Goal: Task Accomplishment & Management: Use online tool/utility

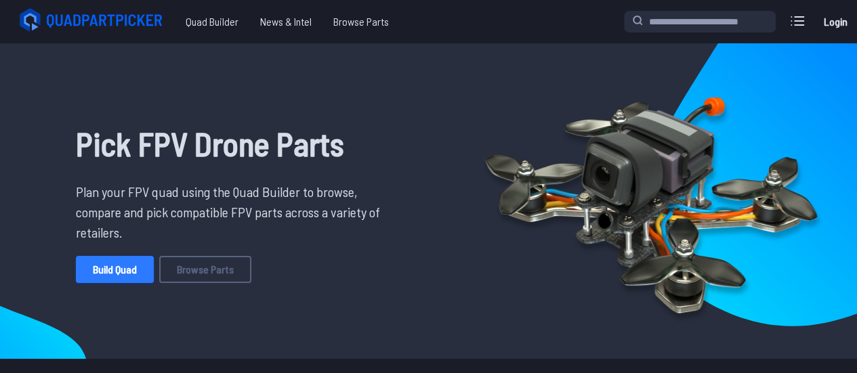
click at [129, 270] on link "Build Quad" at bounding box center [115, 269] width 78 height 27
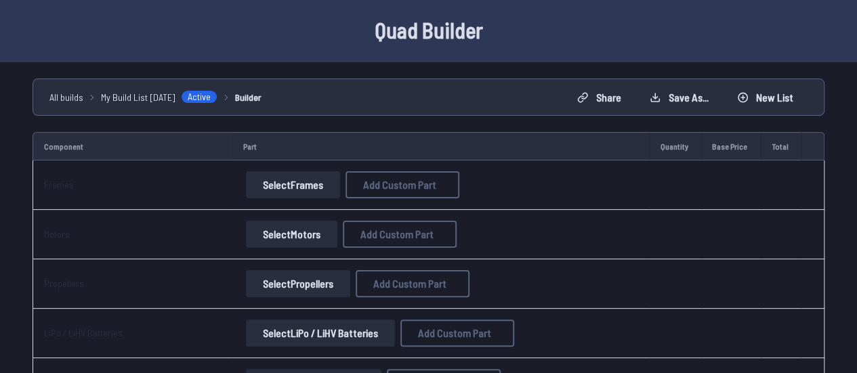
scroll to position [68, 0]
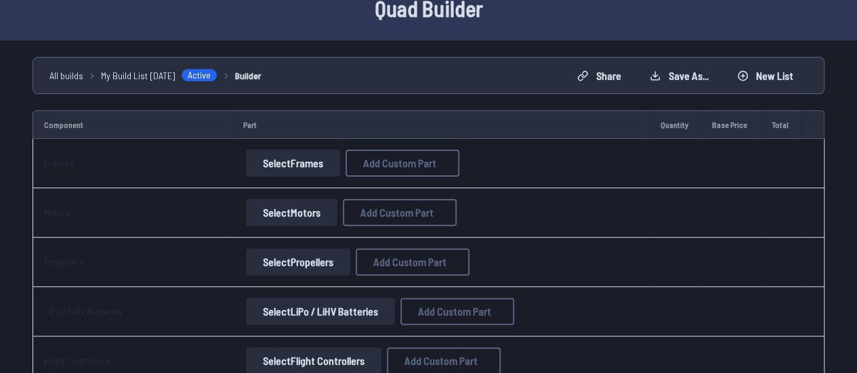
click at [306, 162] on button "Select Frames" at bounding box center [293, 163] width 94 height 27
click at [302, 165] on button "Select Frames" at bounding box center [293, 163] width 94 height 27
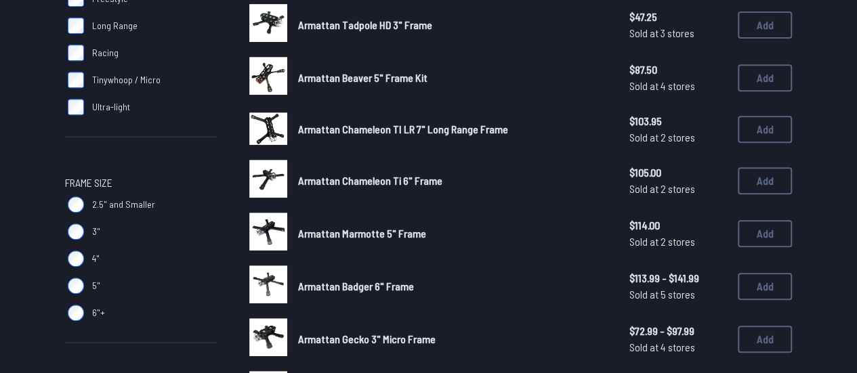
scroll to position [296, 0]
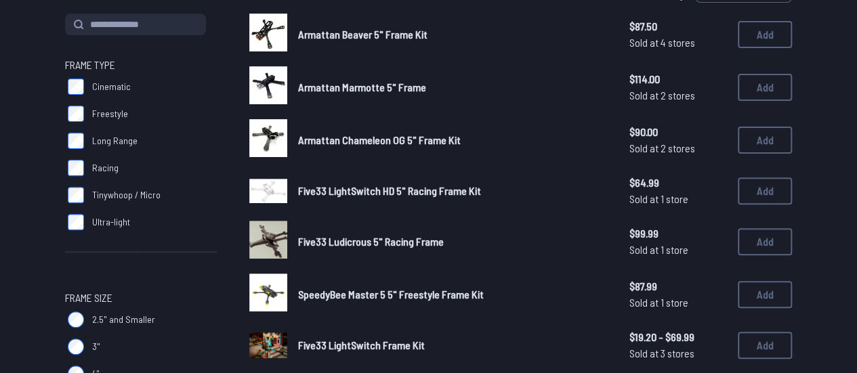
scroll to position [203, 0]
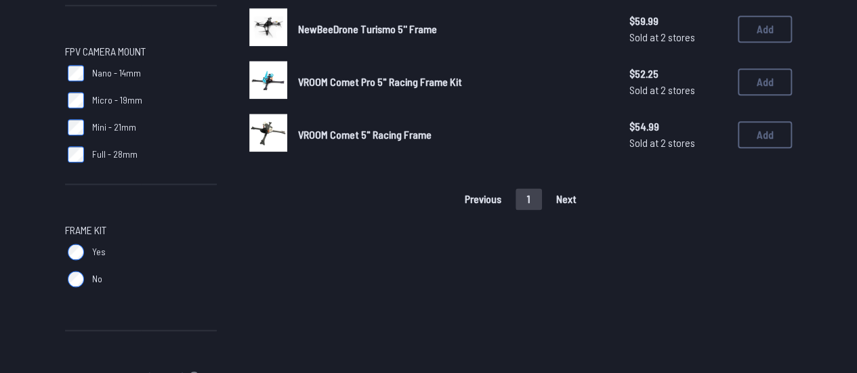
scroll to position [813, 0]
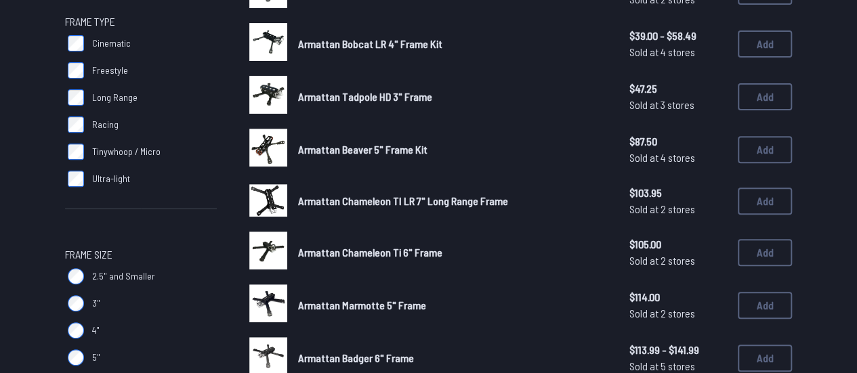
scroll to position [509, 0]
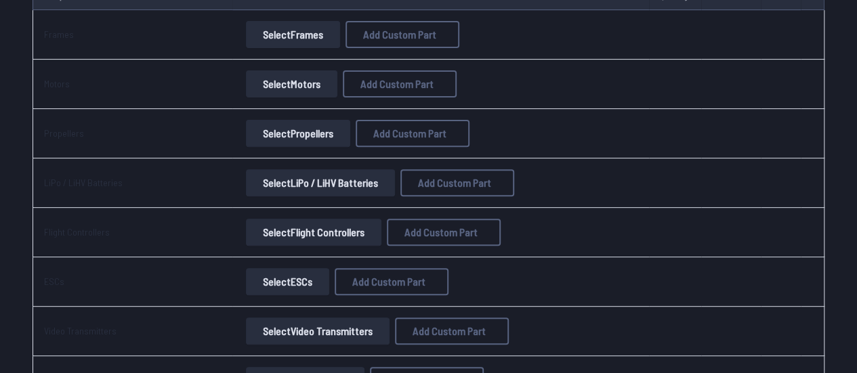
scroll to position [111, 0]
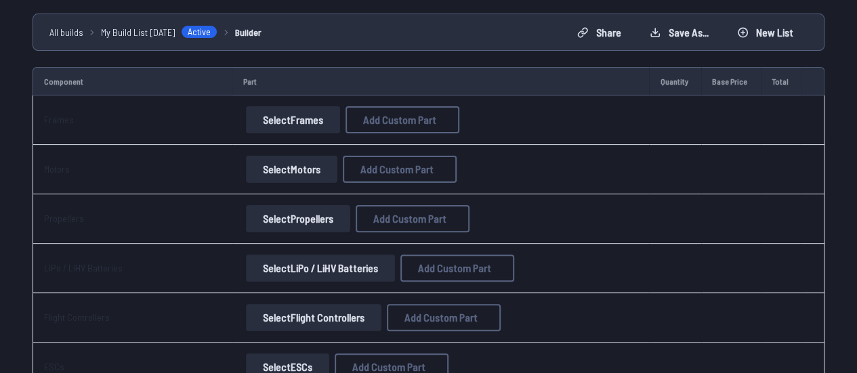
click at [304, 120] on button "Select Frames" at bounding box center [293, 119] width 94 height 27
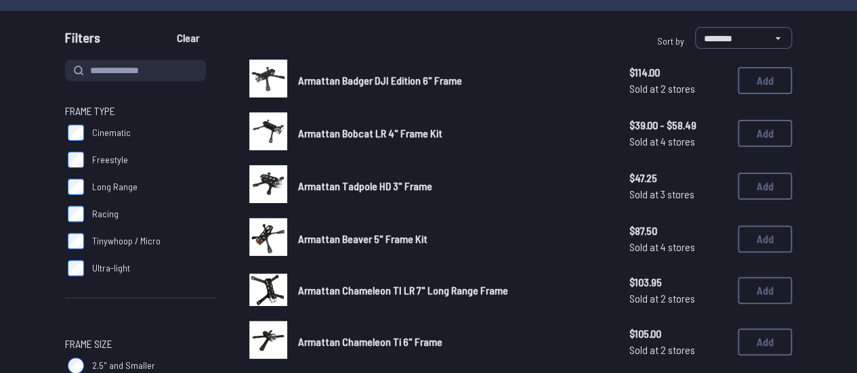
scroll to position [136, 0]
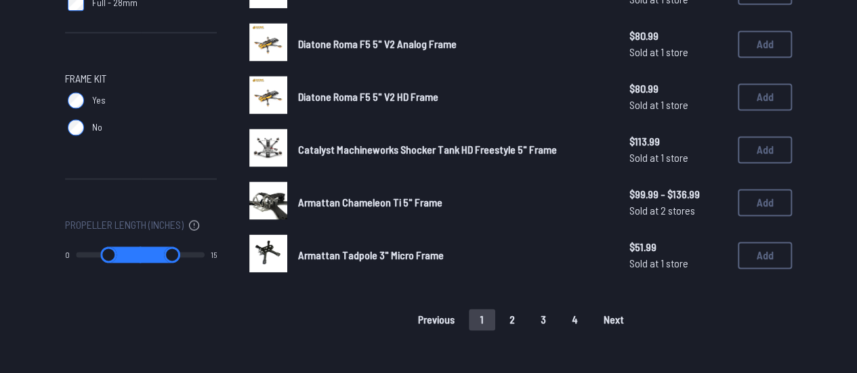
scroll to position [949, 0]
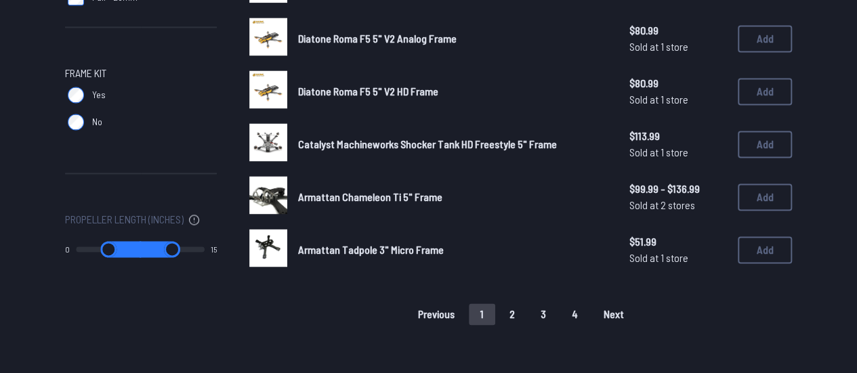
click at [263, 135] on img at bounding box center [268, 142] width 38 height 38
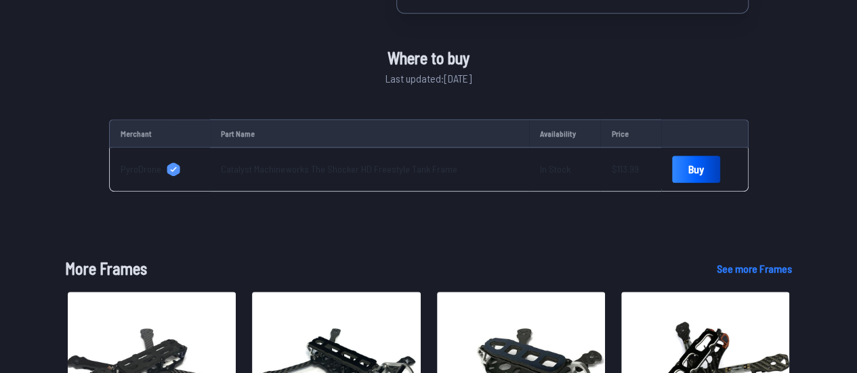
scroll to position [203, 0]
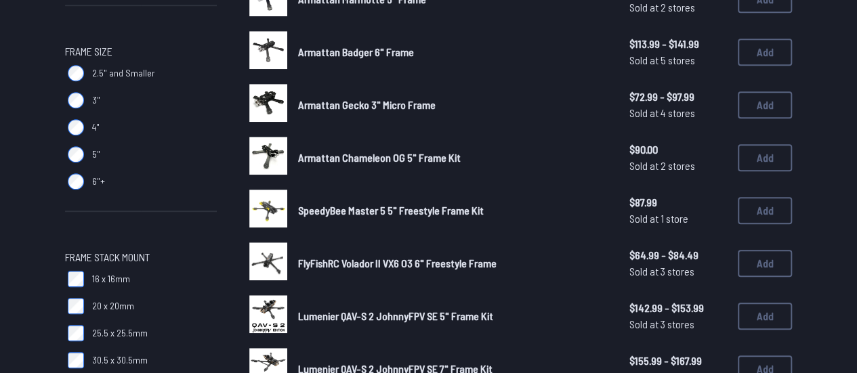
scroll to position [136, 0]
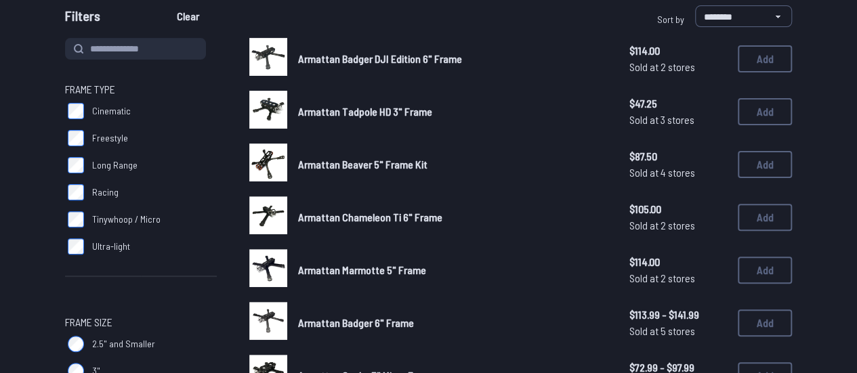
scroll to position [111, 0]
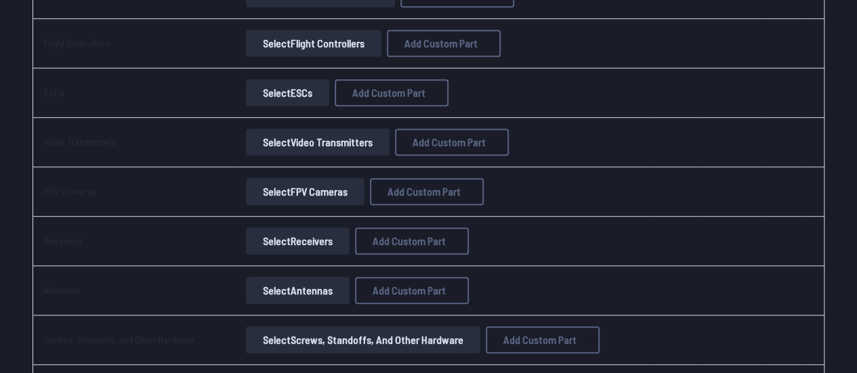
scroll to position [407, 0]
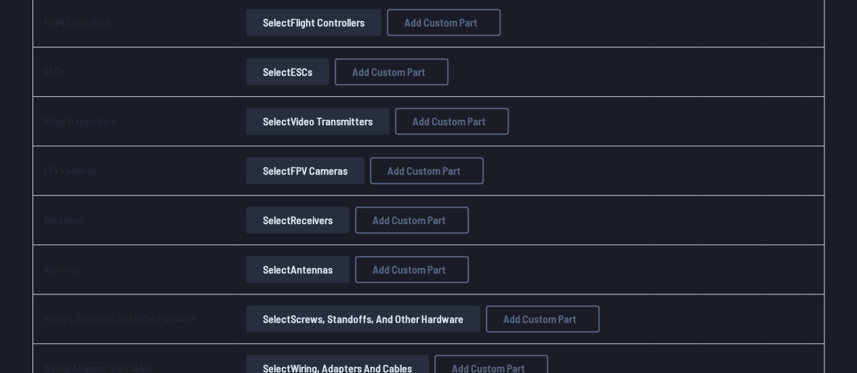
click at [293, 169] on button "Select FPV Cameras" at bounding box center [305, 170] width 119 height 27
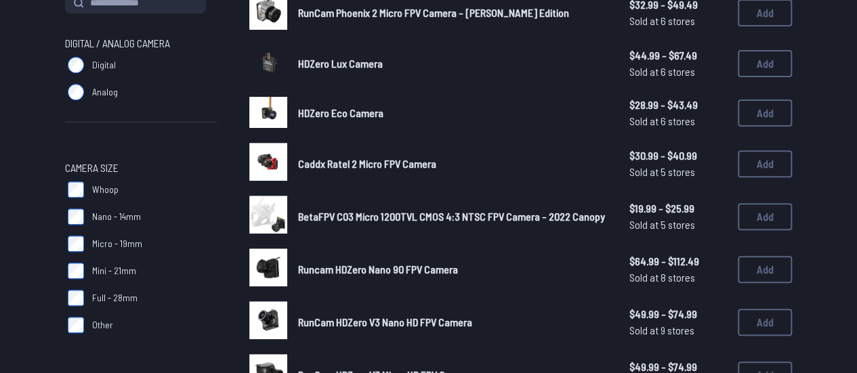
scroll to position [216, 0]
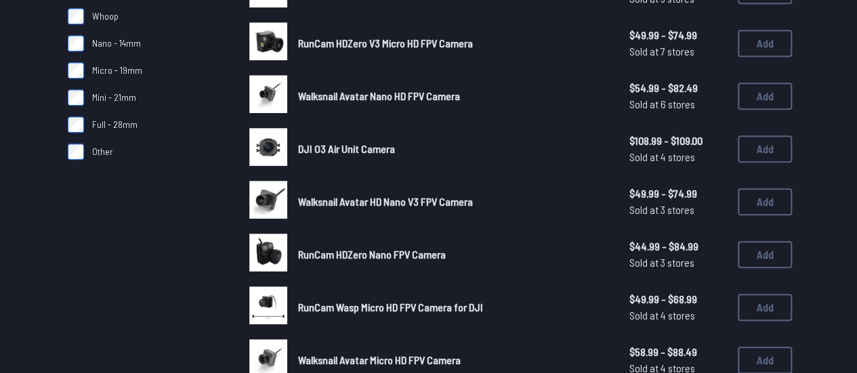
scroll to position [282, 0]
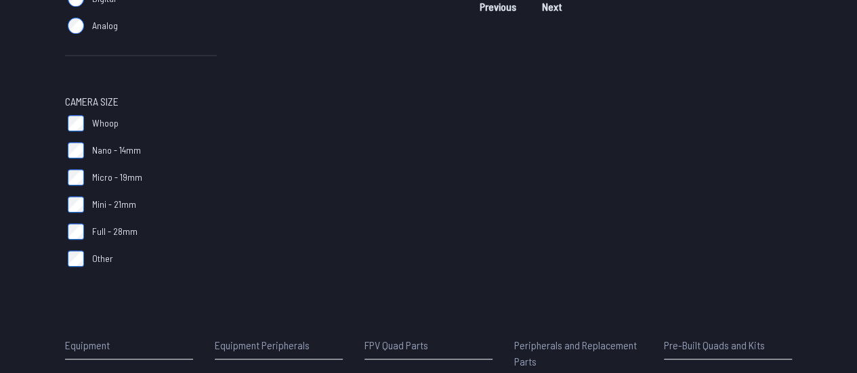
scroll to position [271, 0]
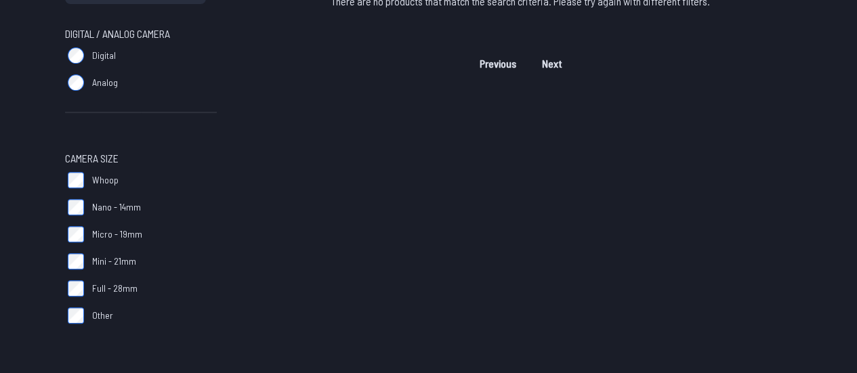
scroll to position [203, 0]
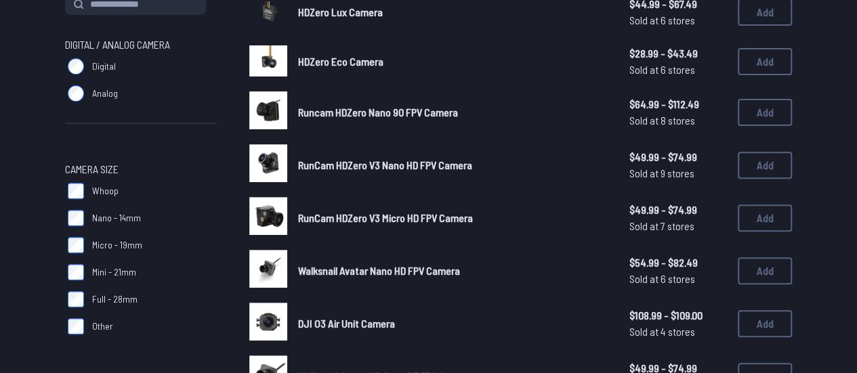
scroll to position [339, 0]
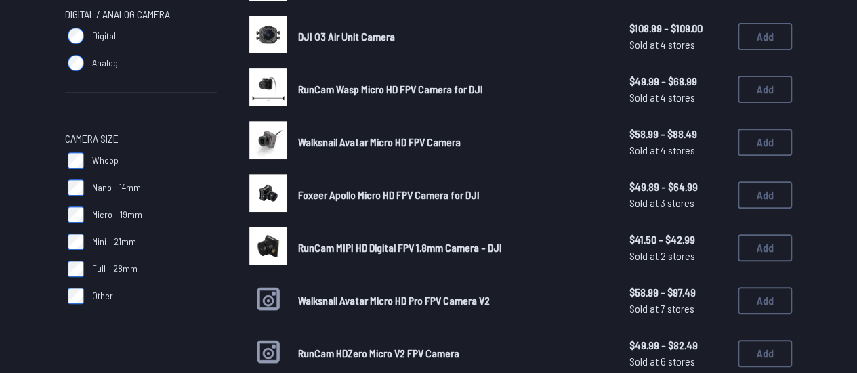
scroll to position [339, 0]
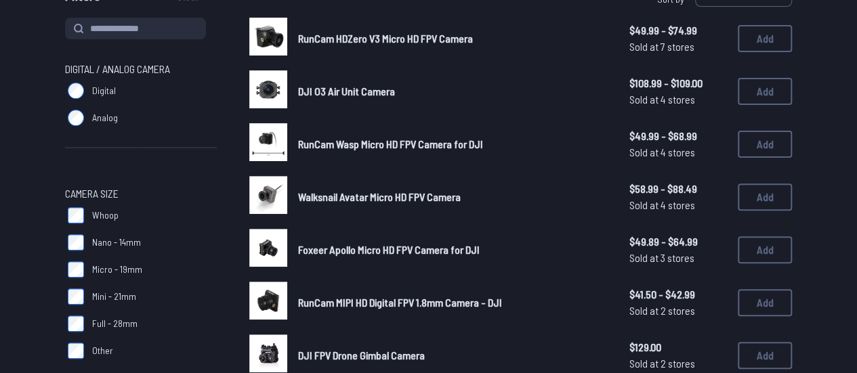
scroll to position [136, 0]
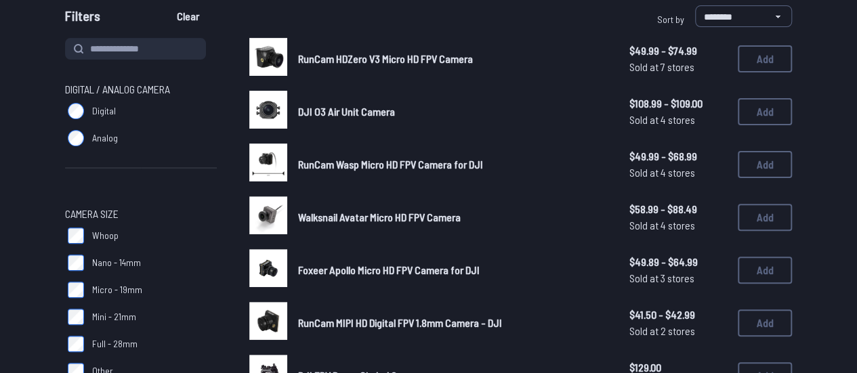
click at [267, 56] on img at bounding box center [268, 57] width 38 height 38
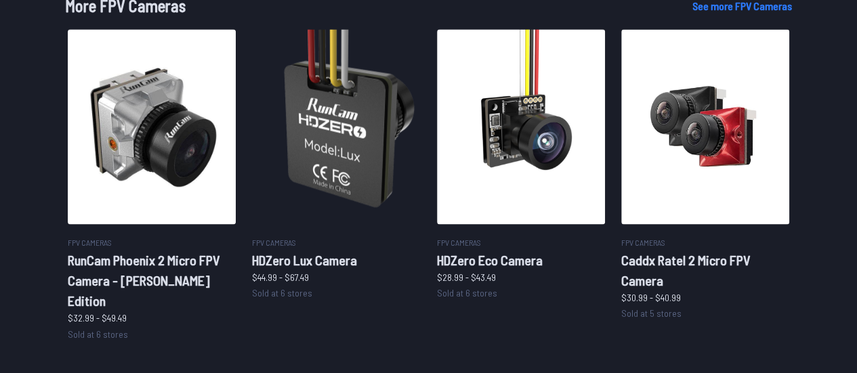
scroll to position [881, 0]
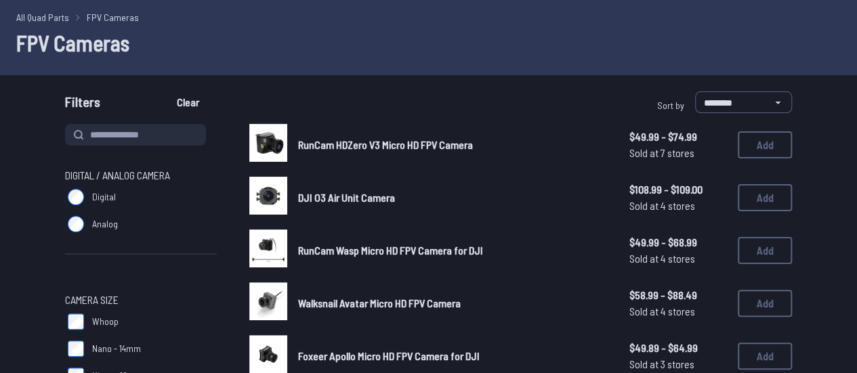
scroll to position [68, 0]
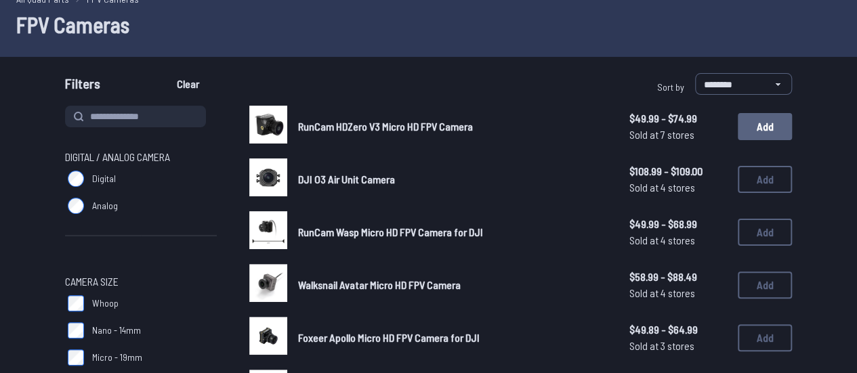
click at [752, 123] on button "Add" at bounding box center [765, 126] width 54 height 27
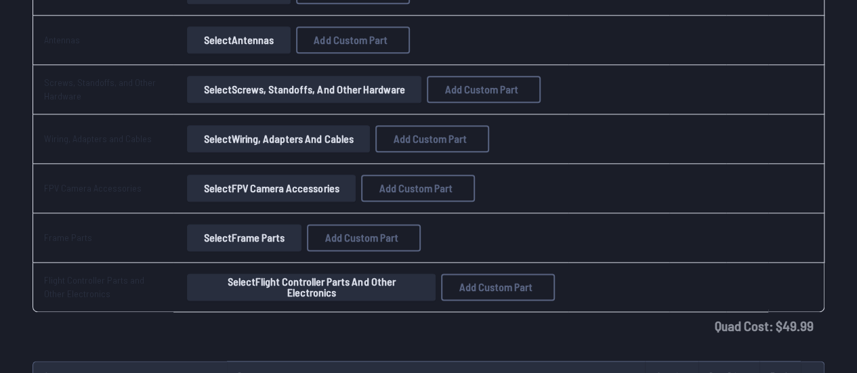
scroll to position [770, 0]
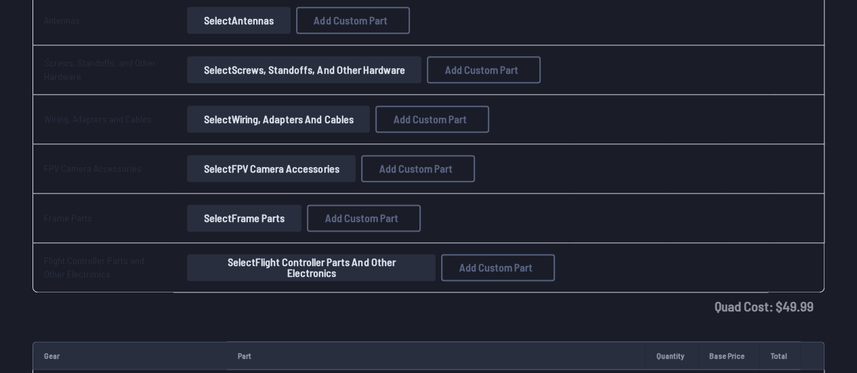
click at [268, 120] on button "Select Wiring, Adapters and Cables" at bounding box center [278, 119] width 183 height 27
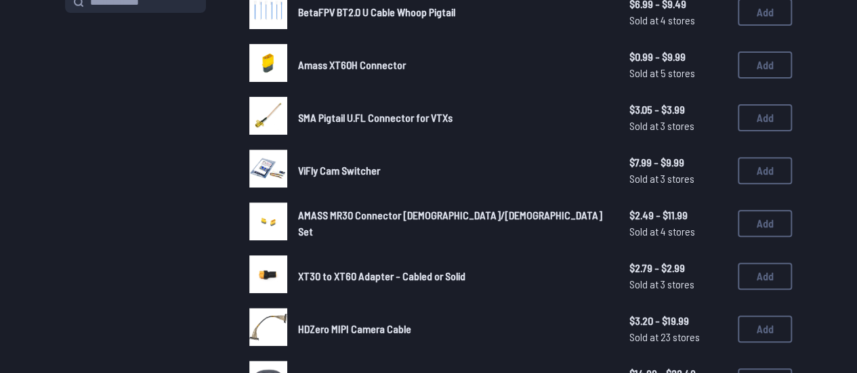
scroll to position [203, 0]
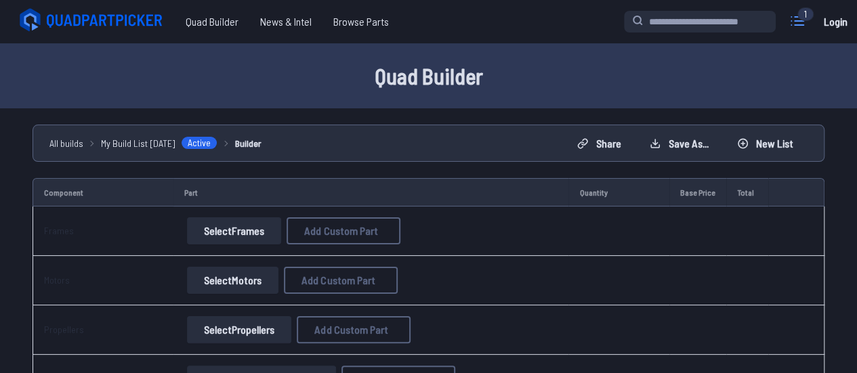
click at [789, 24] on icon at bounding box center [798, 21] width 22 height 22
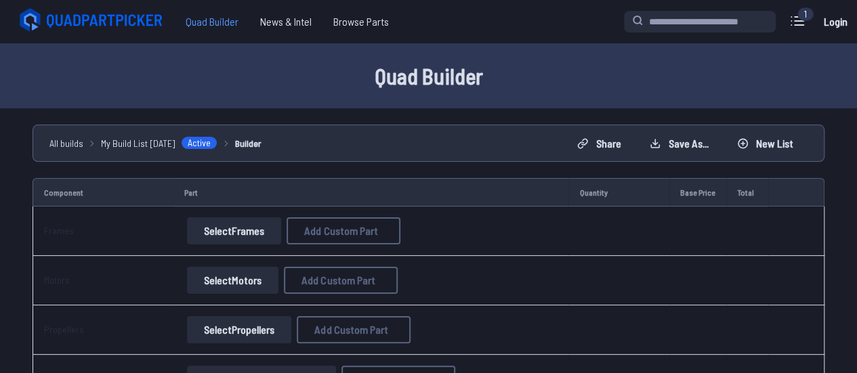
click at [216, 18] on span "Quad Builder" at bounding box center [212, 21] width 75 height 27
click at [83, 17] on icon at bounding box center [93, 20] width 152 height 27
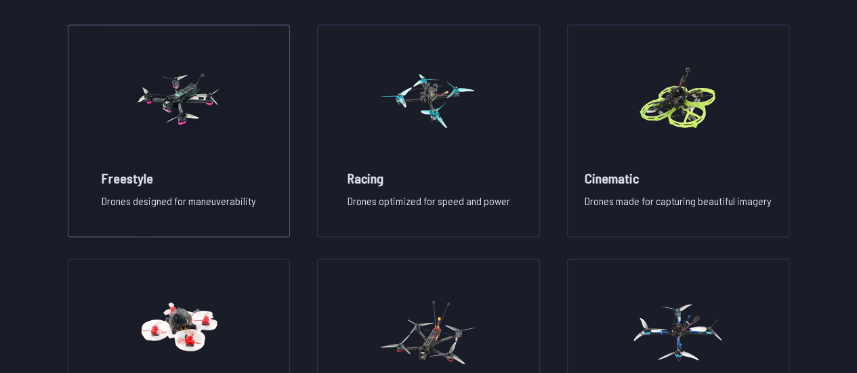
scroll to position [1017, 0]
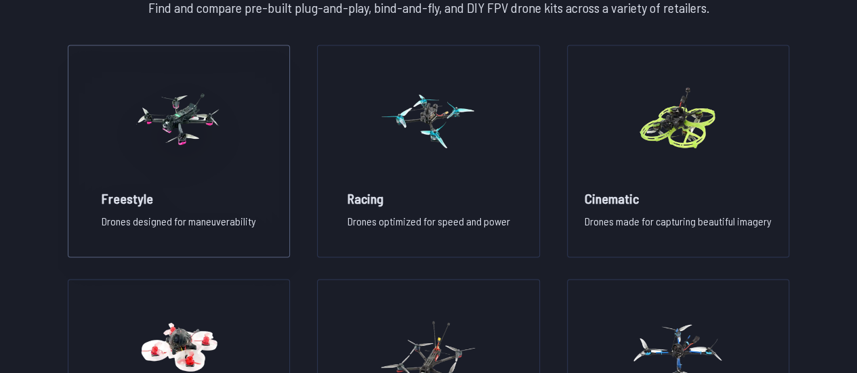
click at [190, 104] on img at bounding box center [179, 118] width 98 height 119
click at [399, 156] on img at bounding box center [429, 118] width 98 height 119
click at [186, 96] on img at bounding box center [179, 118] width 98 height 119
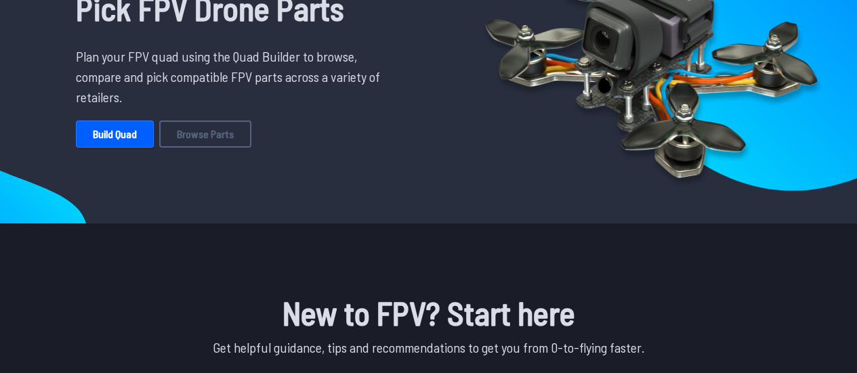
scroll to position [0, 0]
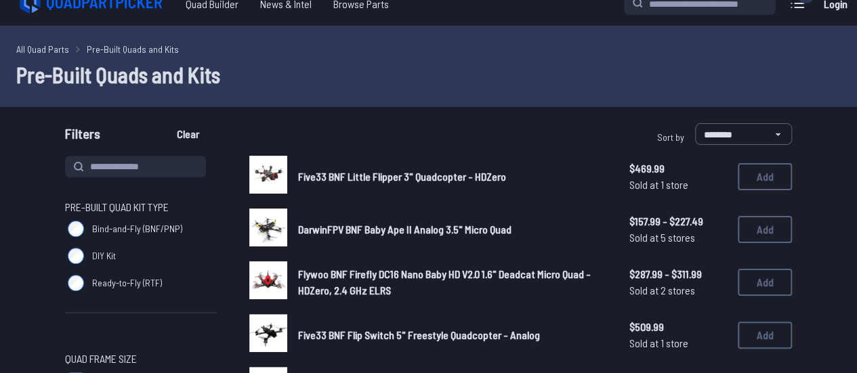
scroll to position [68, 0]
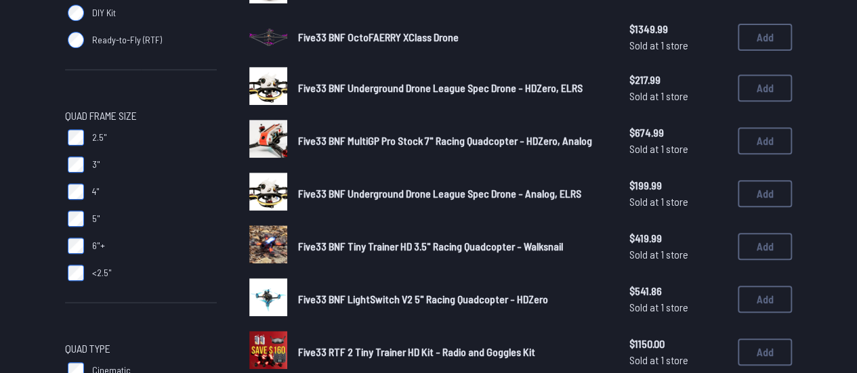
scroll to position [271, 0]
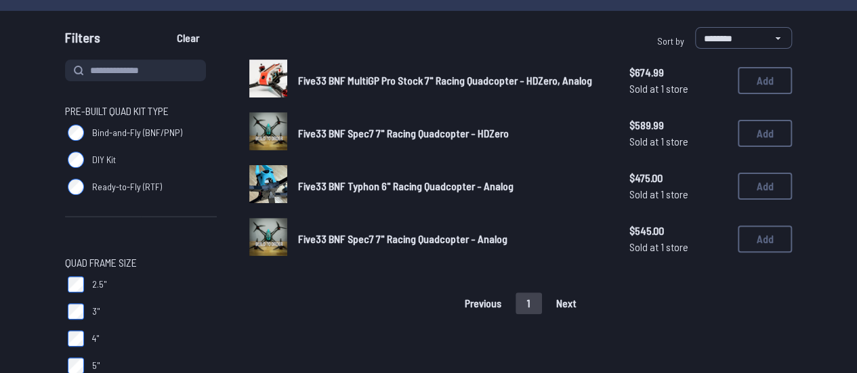
scroll to position [136, 0]
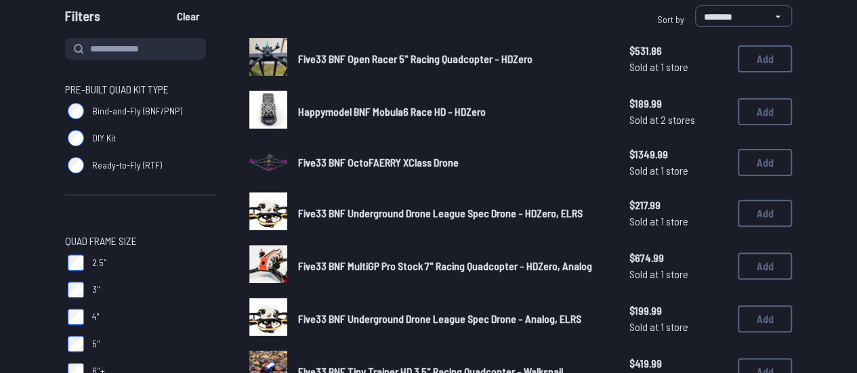
scroll to position [271, 0]
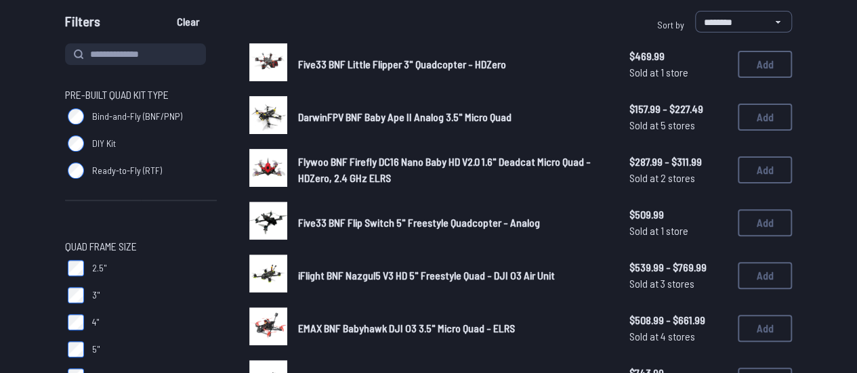
scroll to position [203, 0]
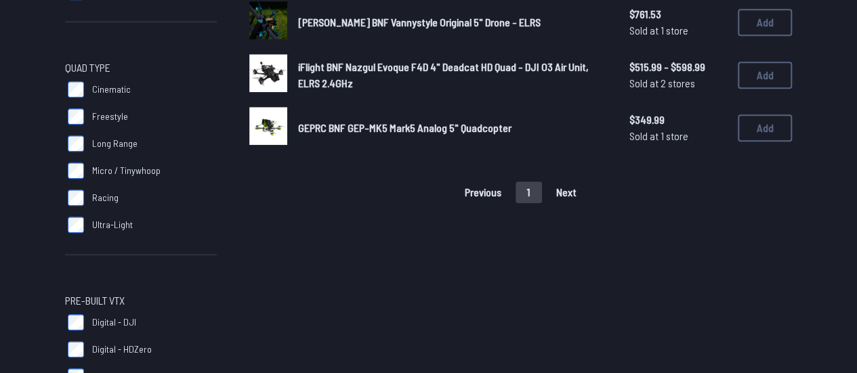
scroll to position [746, 0]
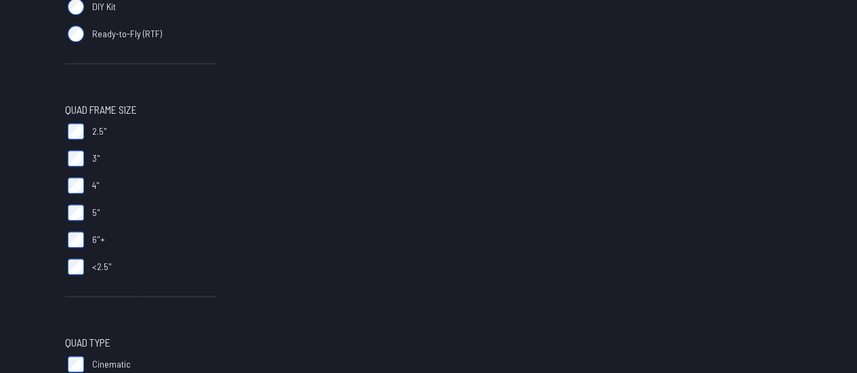
scroll to position [271, 0]
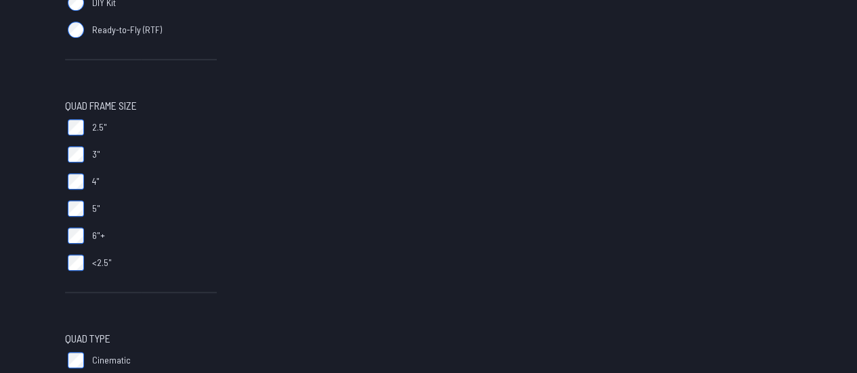
click at [77, 219] on label "5"" at bounding box center [141, 208] width 152 height 27
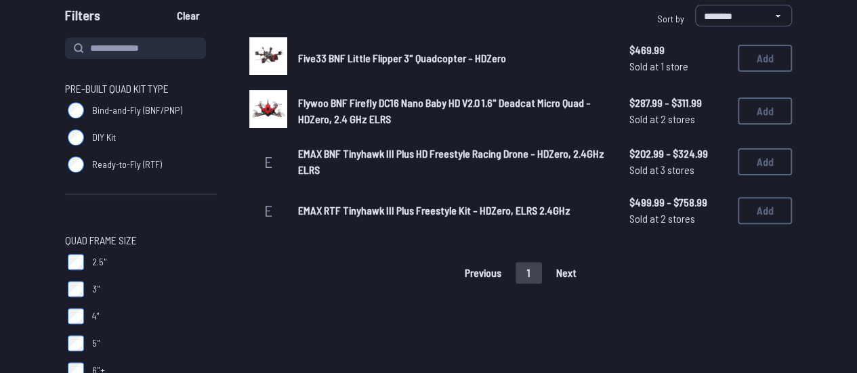
scroll to position [136, 0]
click at [266, 50] on img at bounding box center [268, 57] width 38 height 38
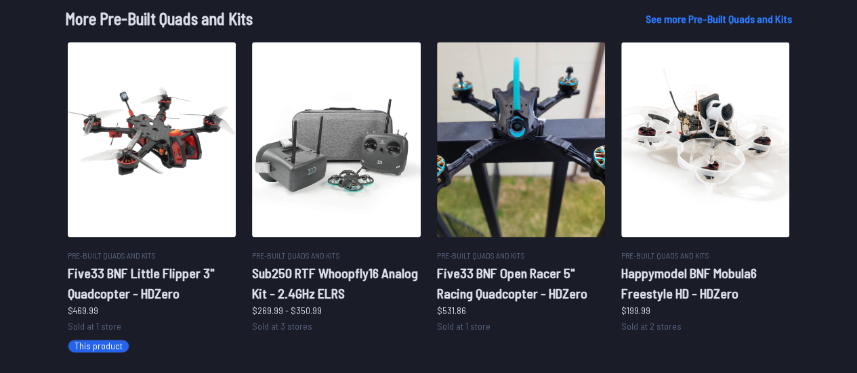
scroll to position [813, 0]
